Goal: Check status: Check status

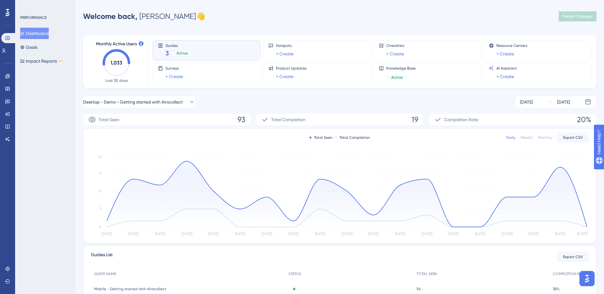
click at [547, 138] on div "Monthly" at bounding box center [545, 137] width 14 height 5
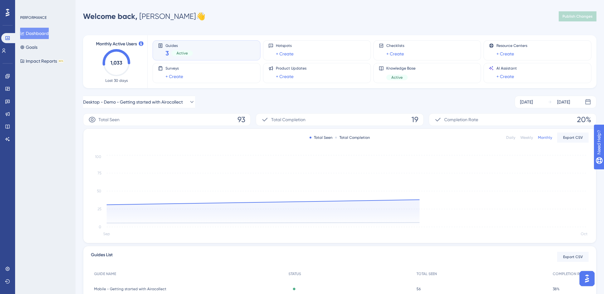
click at [529, 138] on div "Weekly" at bounding box center [527, 137] width 13 height 5
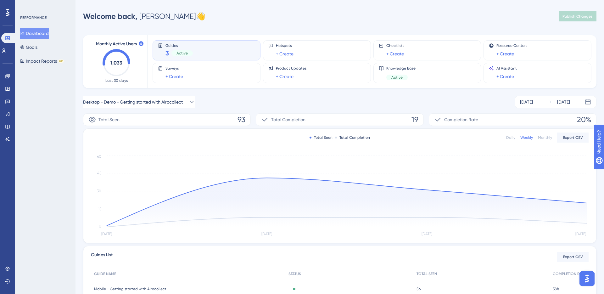
scroll to position [72, 0]
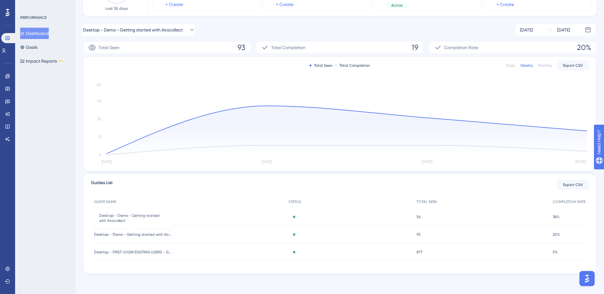
click at [141, 235] on span "Desktop - Demo - Getting started with Airocollect" at bounding box center [133, 234] width 79 height 5
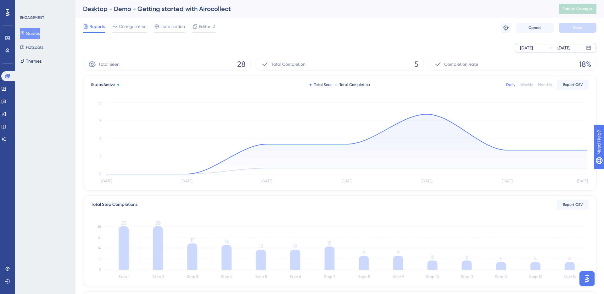
click at [545, 49] on div "[DATE] [DATE]" at bounding box center [556, 48] width 82 height 10
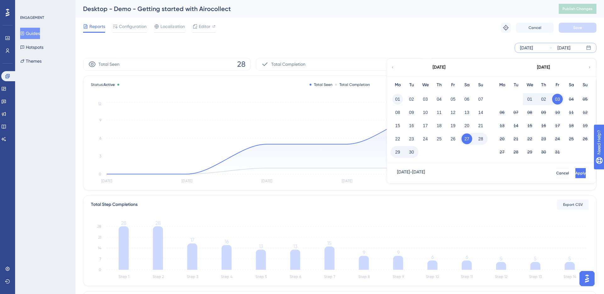
click at [398, 99] on button "01" at bounding box center [397, 99] width 11 height 11
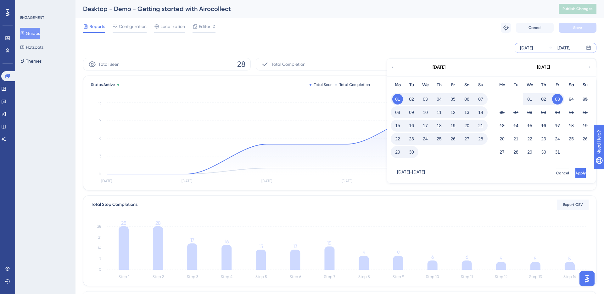
click at [396, 124] on button "15" at bounding box center [397, 125] width 11 height 11
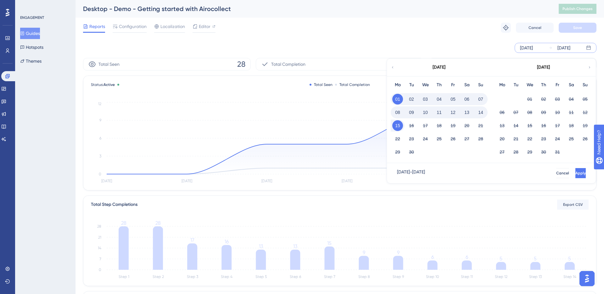
click at [398, 101] on button "01" at bounding box center [397, 99] width 11 height 11
click at [397, 124] on button "15" at bounding box center [397, 125] width 11 height 11
click at [417, 112] on div "09" at bounding box center [412, 112] width 14 height 12
click at [397, 124] on button "15" at bounding box center [397, 125] width 11 height 11
click at [414, 152] on button "30" at bounding box center [411, 152] width 11 height 11
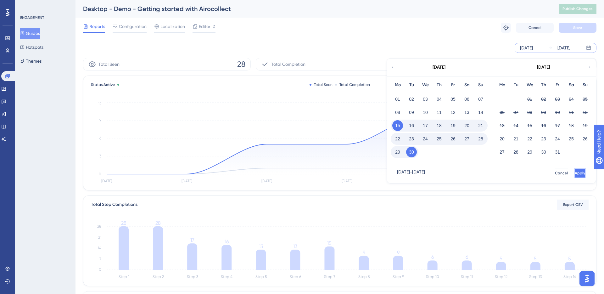
click at [574, 173] on button "Apply" at bounding box center [580, 173] width 12 height 10
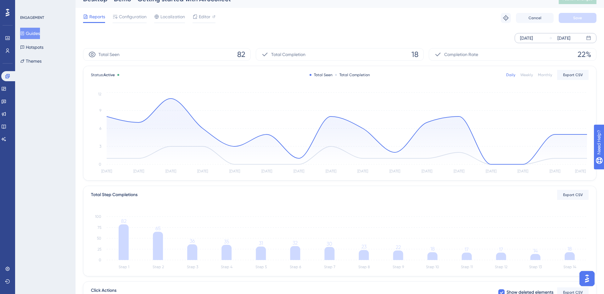
scroll to position [12, 0]
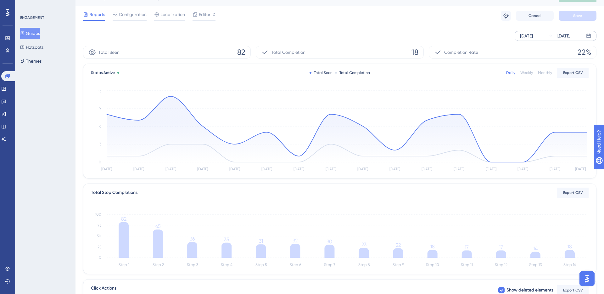
click at [353, 11] on div "Reports Configuration Localization Editor Troubleshoot Cancel Save" at bounding box center [340, 16] width 514 height 20
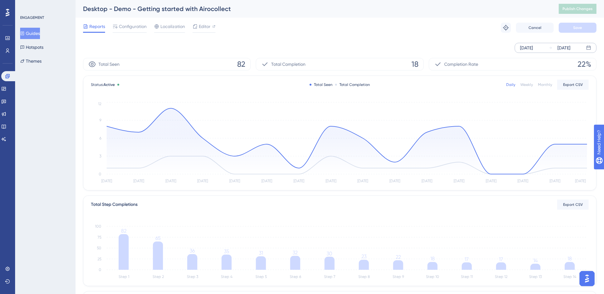
click at [368, 38] on div "[DATE] [DATE]" at bounding box center [340, 48] width 514 height 20
